Goal: Find specific page/section: Find specific page/section

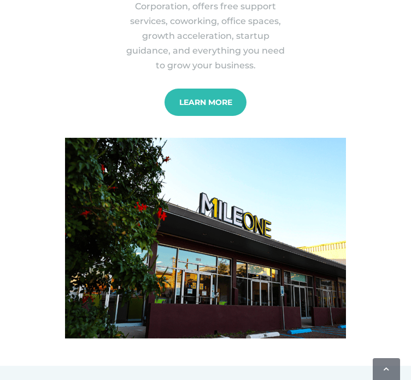
scroll to position [109, 0]
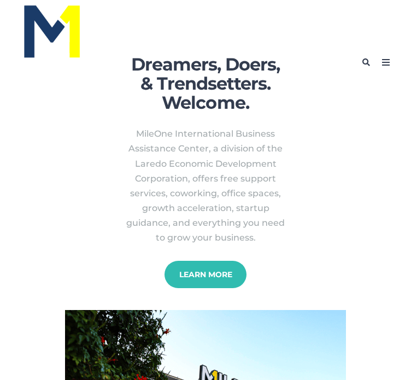
drag, startPoint x: 17, startPoint y: 174, endPoint x: 114, endPoint y: 279, distance: 142.8
click at [124, 246] on p "MileOne International Business Assistance Center, a division of the Laredo Econ…" at bounding box center [206, 185] width 164 height 119
copy span "MileOne International Business Assistance Center, a division of the Laredo Econ…"
click at [124, 184] on p "MileOne International Business Assistance Center, a division of the Laredo Econ…" at bounding box center [206, 185] width 164 height 119
drag, startPoint x: 19, startPoint y: 176, endPoint x: 63, endPoint y: 291, distance: 124.1
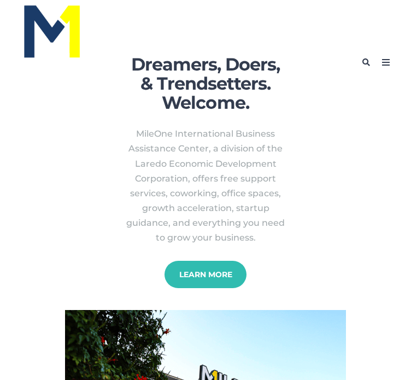
click at [124, 261] on span "MileOne International Business Assistance Center, a division of the Laredo Econ…" at bounding box center [206, 193] width 164 height 135
copy span "MileOne International Business Assistance Center, a division of the Laredo Econ…"
